Goal: Find specific page/section: Find specific page/section

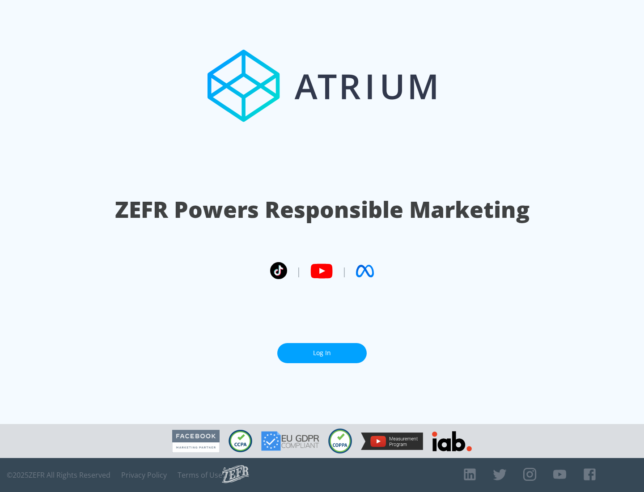
click at [322, 353] on link "Log In" at bounding box center [321, 353] width 89 height 20
